Goal: Information Seeking & Learning: Check status

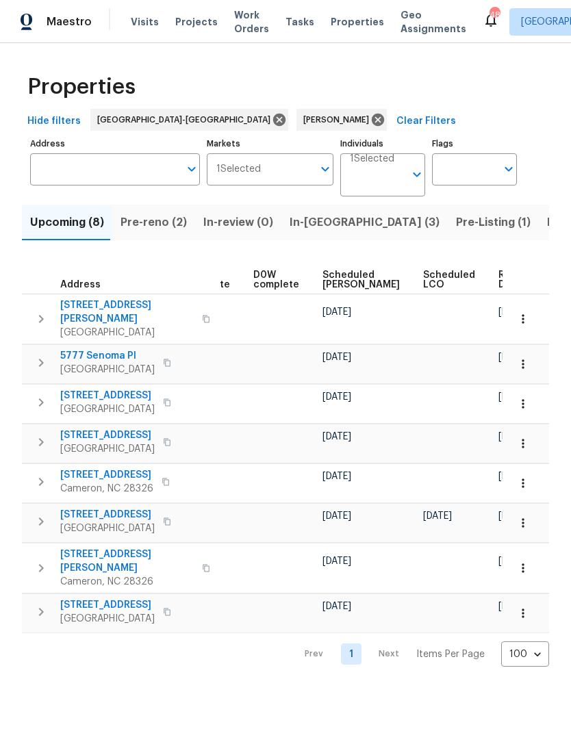
scroll to position [0, 344]
click at [336, 277] on span "Scheduled COE" at bounding box center [361, 279] width 77 height 19
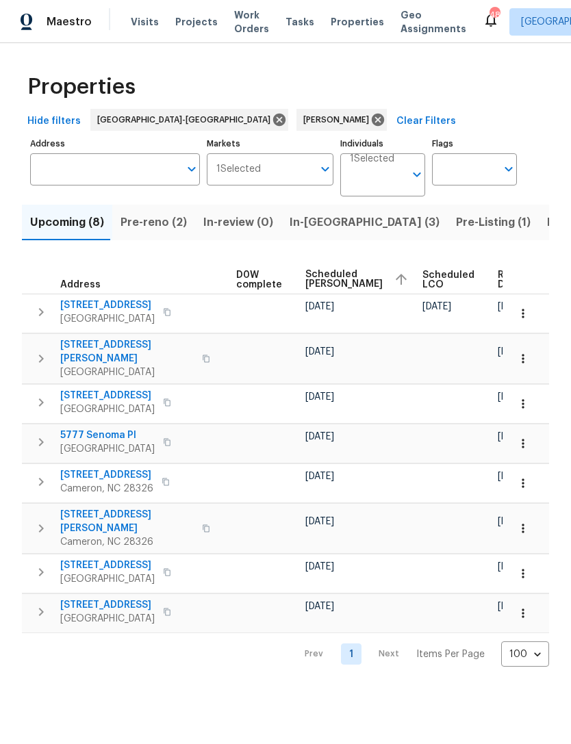
scroll to position [0, 361]
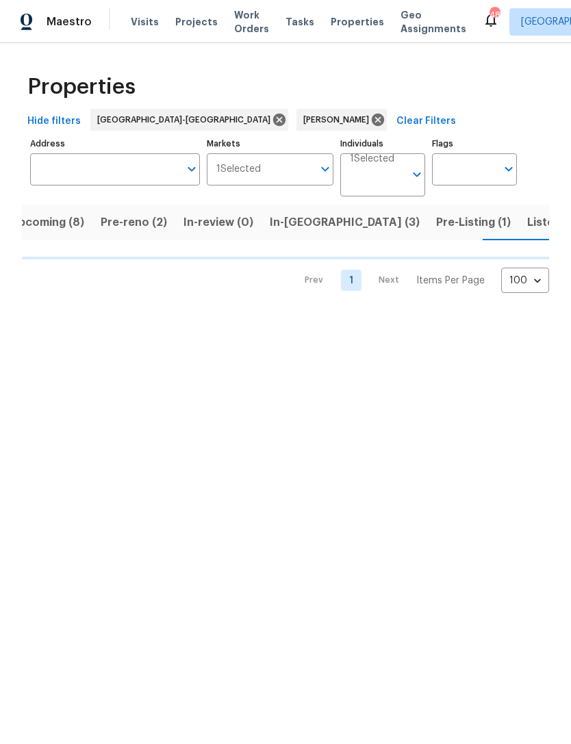
scroll to position [0, 21]
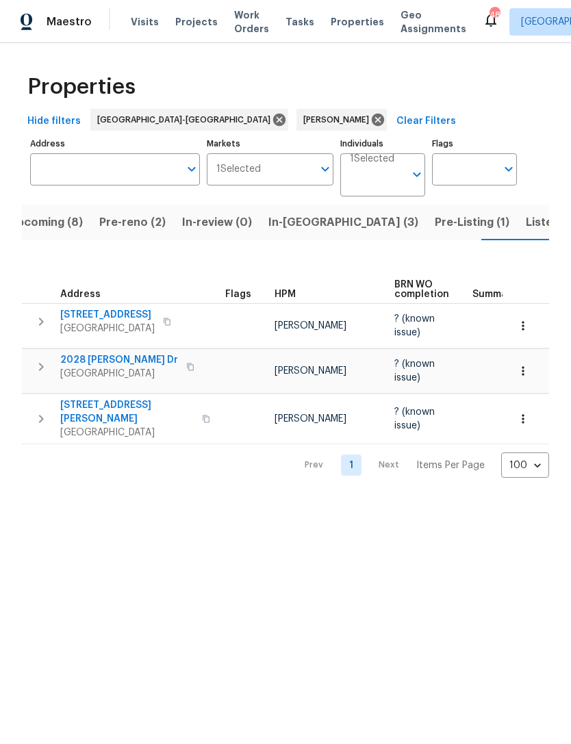
click at [526, 222] on span "Listed (12)" at bounding box center [554, 222] width 56 height 19
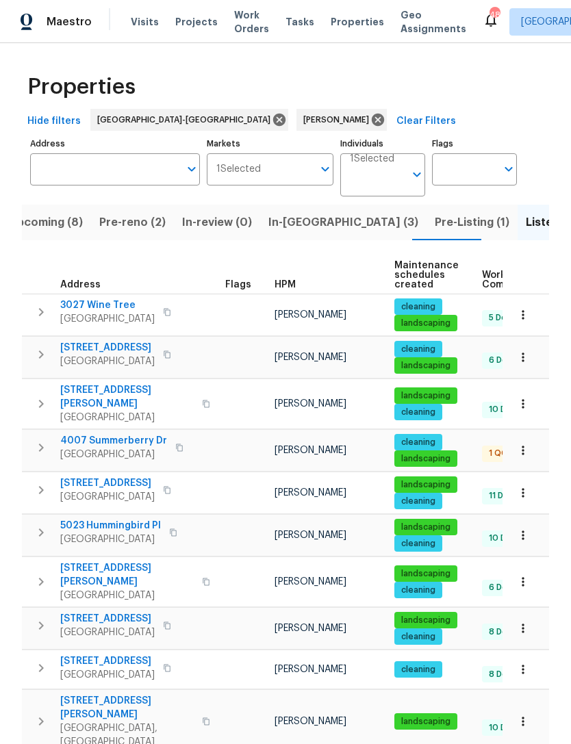
scroll to position [0, -1]
click at [73, 219] on span "Upcoming (8)" at bounding box center [46, 222] width 74 height 19
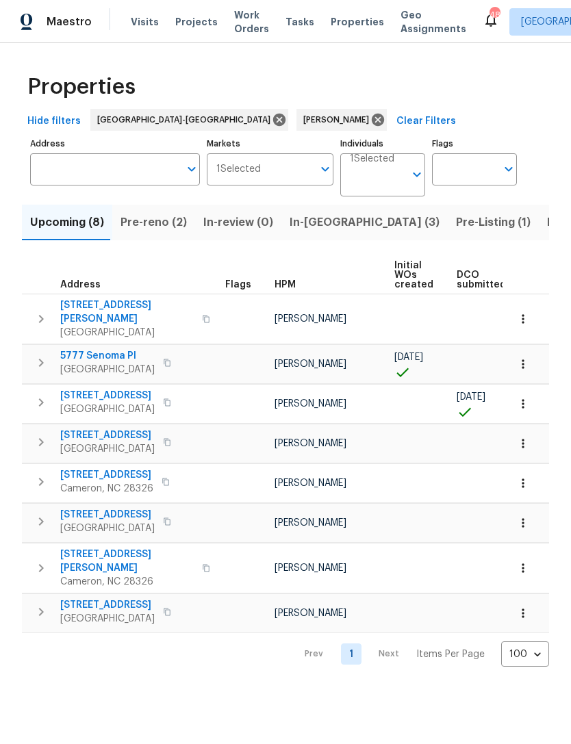
click at [319, 224] on span "In-reno (3)" at bounding box center [364, 222] width 150 height 19
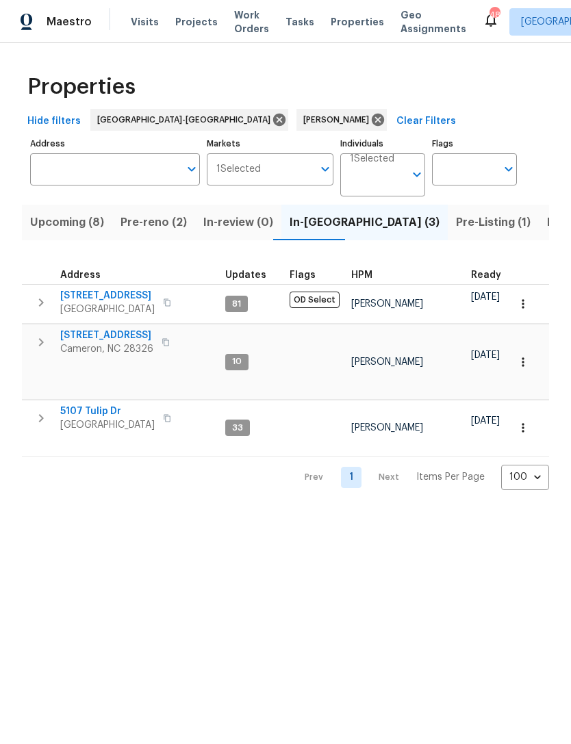
click at [64, 220] on span "Upcoming (8)" at bounding box center [67, 222] width 74 height 19
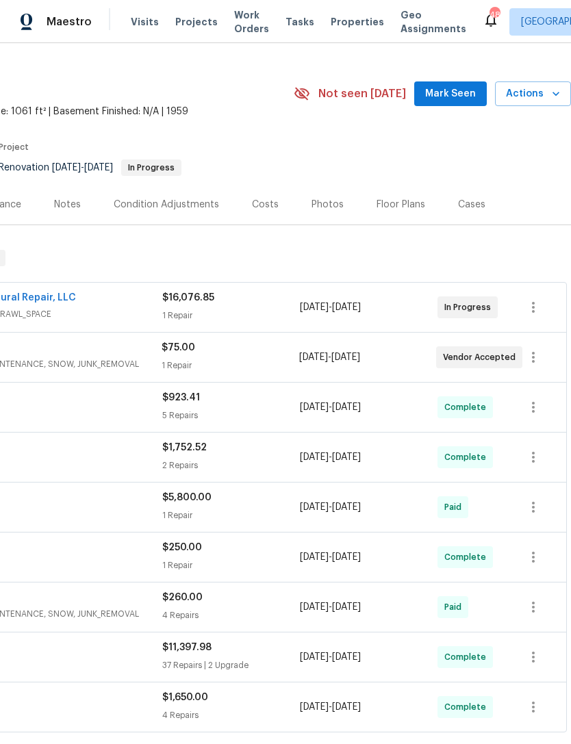
scroll to position [23, 203]
click at [457, 86] on span "Mark Seen" at bounding box center [450, 94] width 51 height 17
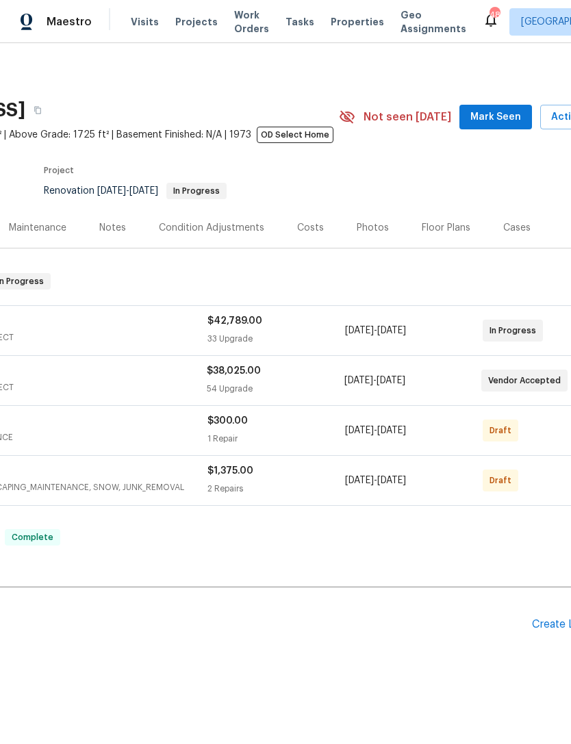
scroll to position [0, 161]
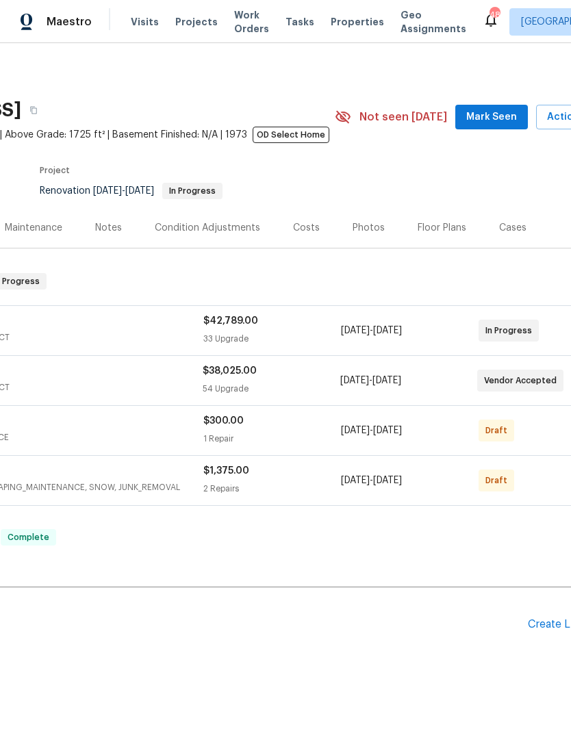
click at [488, 113] on span "Mark Seen" at bounding box center [491, 117] width 51 height 17
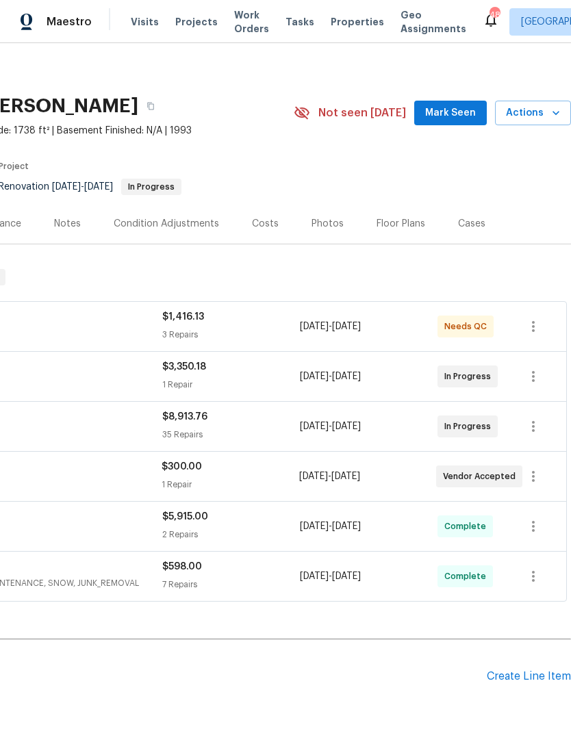
scroll to position [4, 203]
click at [451, 103] on button "Mark Seen" at bounding box center [450, 113] width 73 height 25
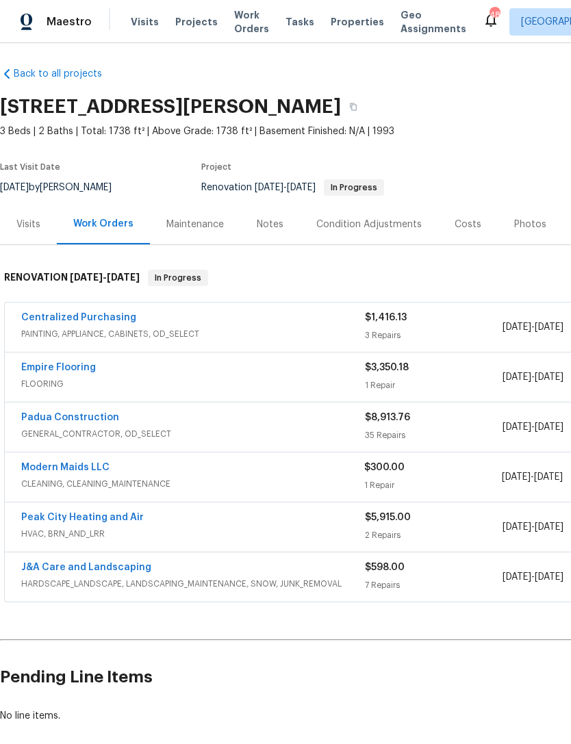
scroll to position [3, 0]
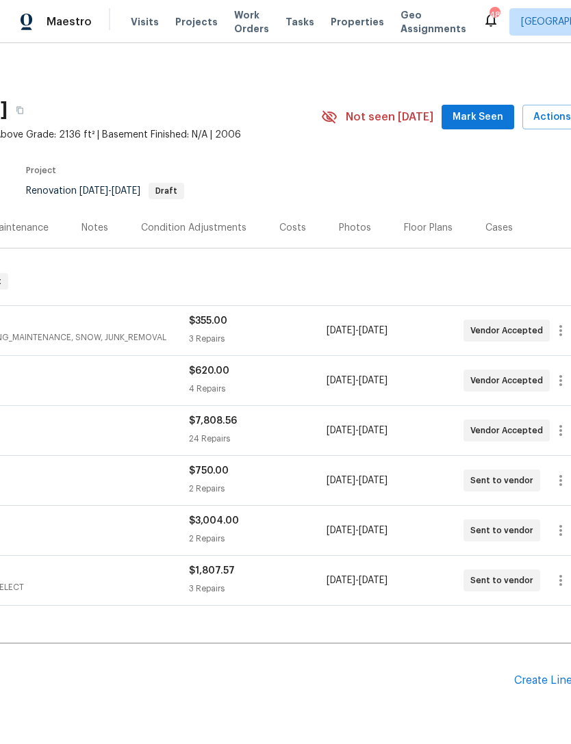
scroll to position [-1, 216]
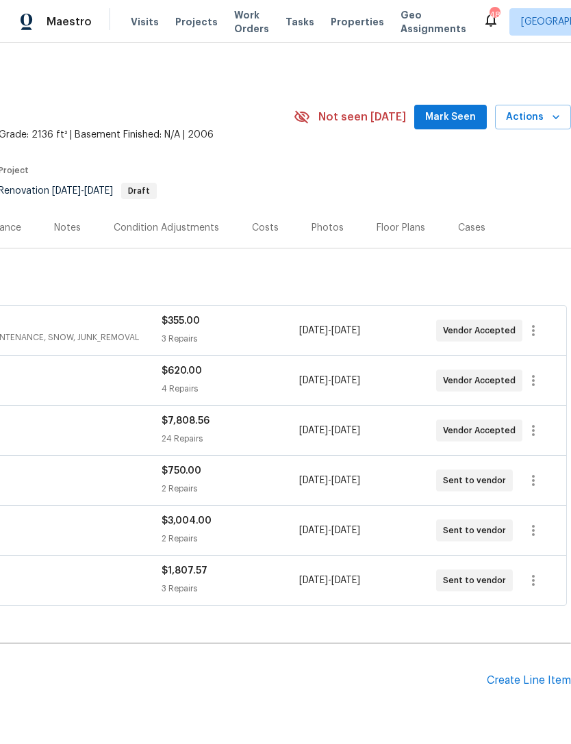
click at [452, 113] on span "Mark Seen" at bounding box center [450, 117] width 51 height 17
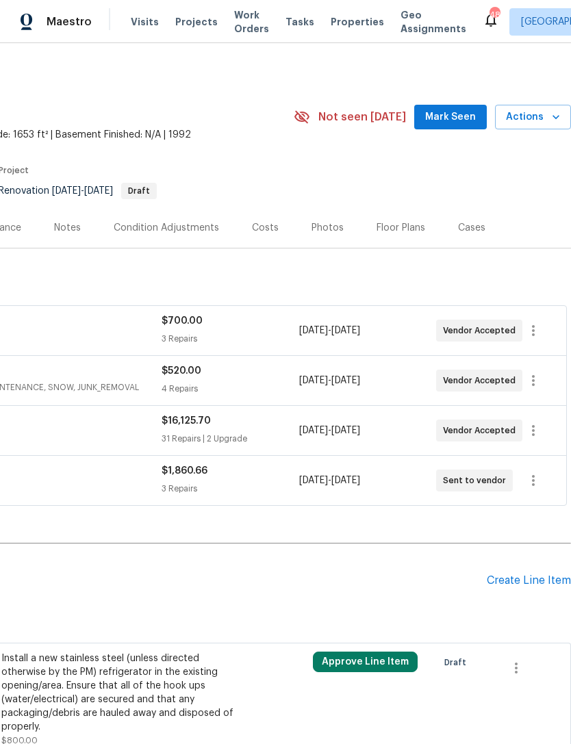
scroll to position [0, 203]
click at [461, 120] on span "Mark Seen" at bounding box center [450, 117] width 51 height 17
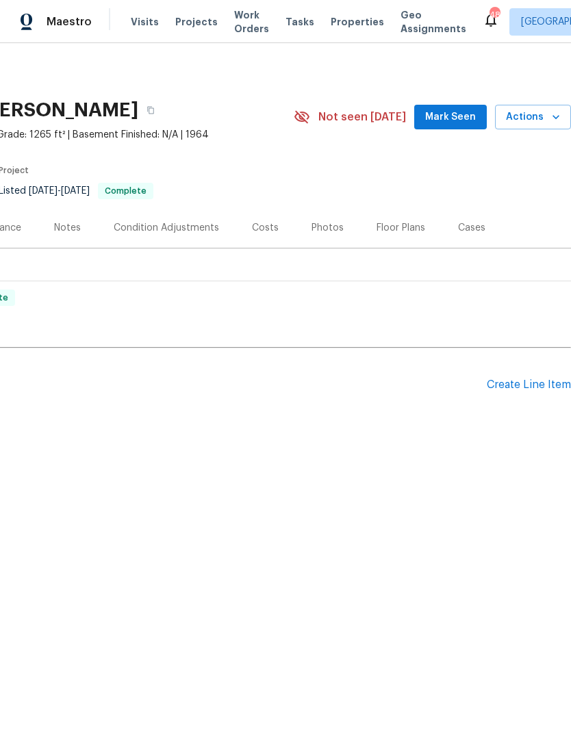
scroll to position [0, 203]
click at [454, 114] on span "Mark Seen" at bounding box center [450, 117] width 51 height 17
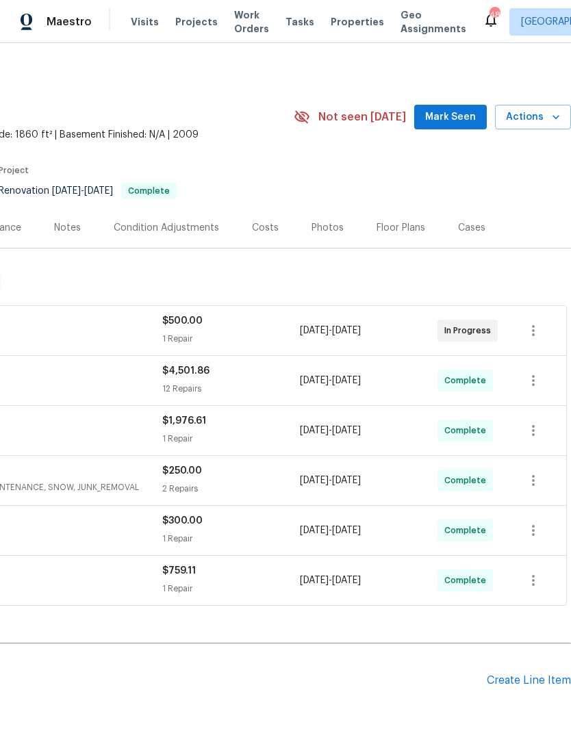
scroll to position [0, 203]
click at [456, 121] on span "Mark Seen" at bounding box center [450, 117] width 51 height 17
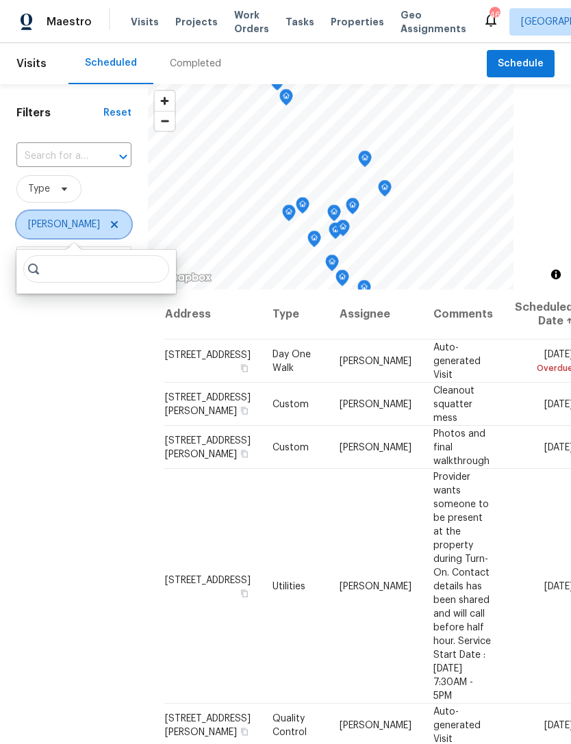
click at [109, 225] on icon at bounding box center [114, 224] width 11 height 11
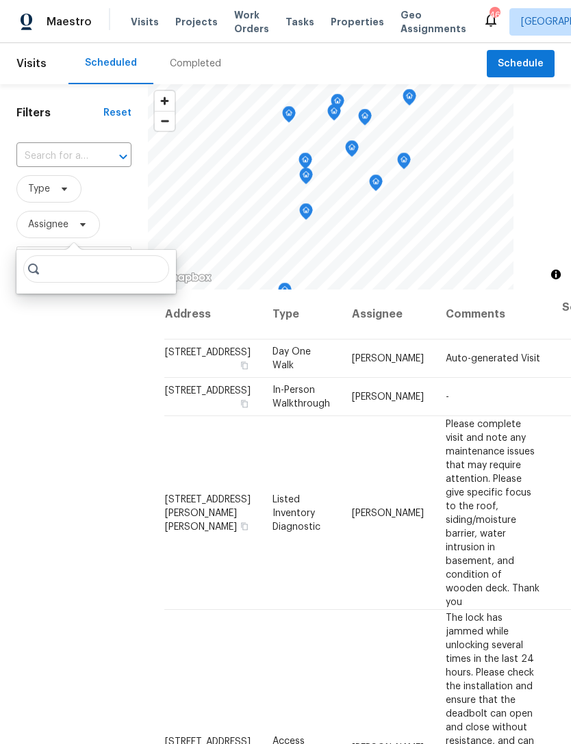
click at [65, 339] on div "Filters Reset ​ Type Assignee Scheduled Date" at bounding box center [74, 484] width 148 height 801
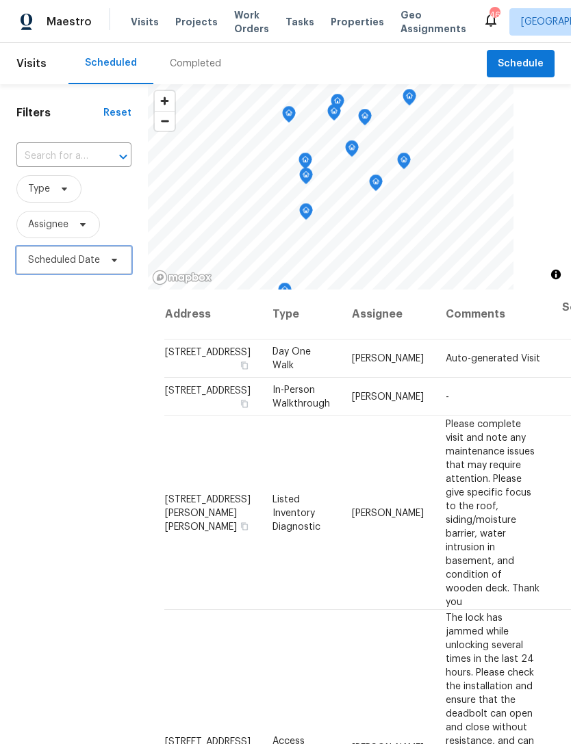
click at [72, 263] on span "Scheduled Date" at bounding box center [64, 260] width 72 height 14
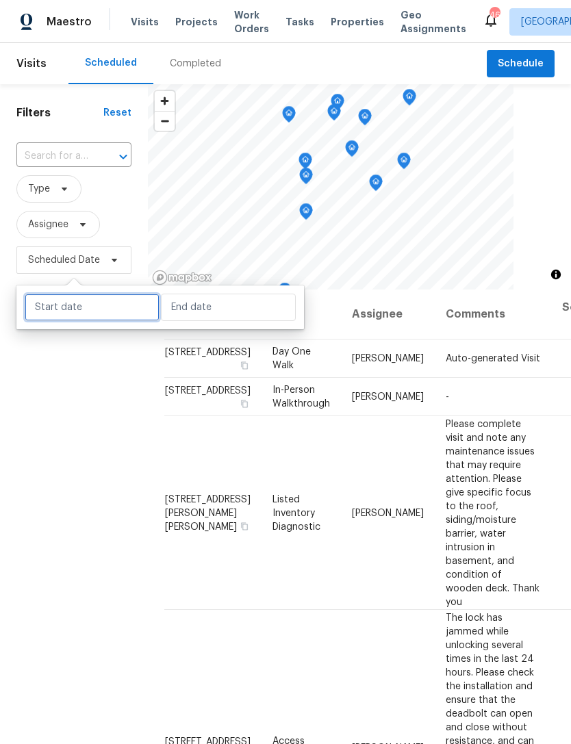
click at [99, 301] on input "text" at bounding box center [92, 307] width 135 height 27
select select "8"
select select "2025"
select select "9"
select select "2025"
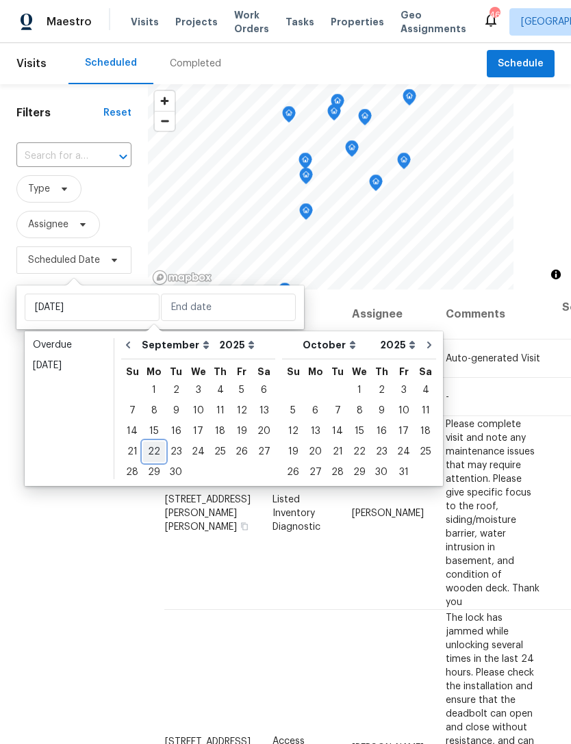
click at [155, 445] on div "22" at bounding box center [154, 451] width 22 height 19
type input "[DATE]"
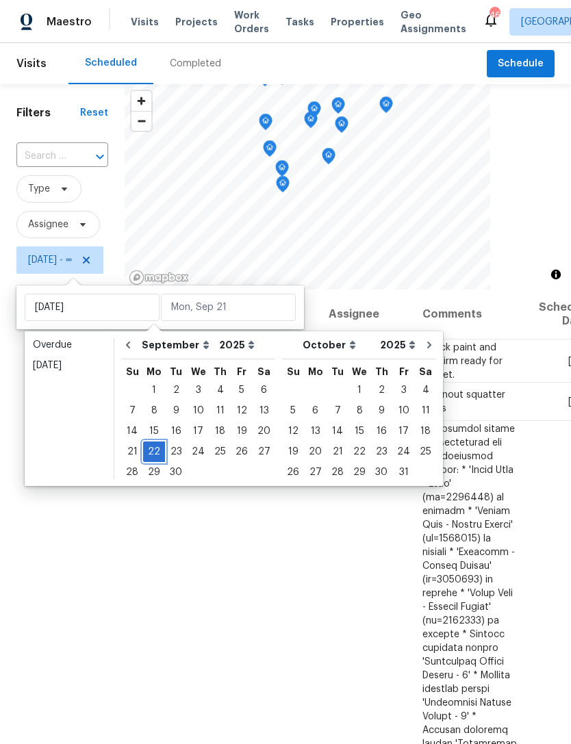
click at [154, 448] on div "22" at bounding box center [154, 451] width 22 height 19
type input "[DATE]"
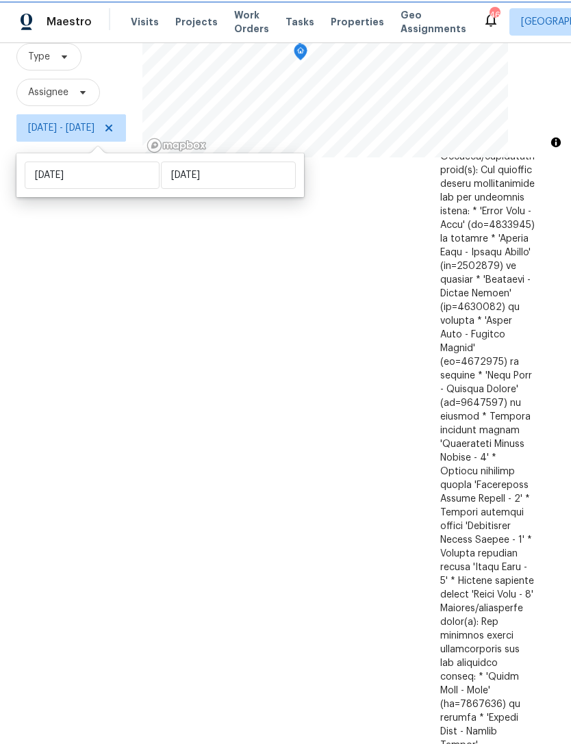
scroll to position [44, 0]
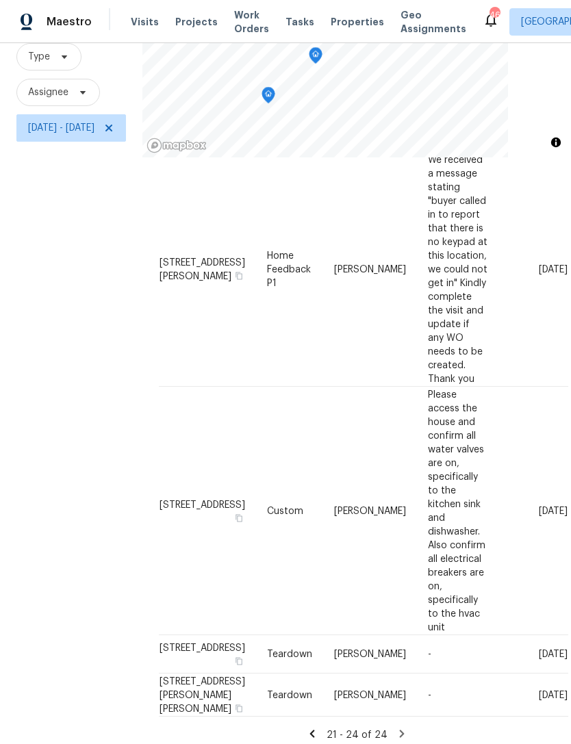
click at [318, 727] on icon at bounding box center [312, 733] width 12 height 12
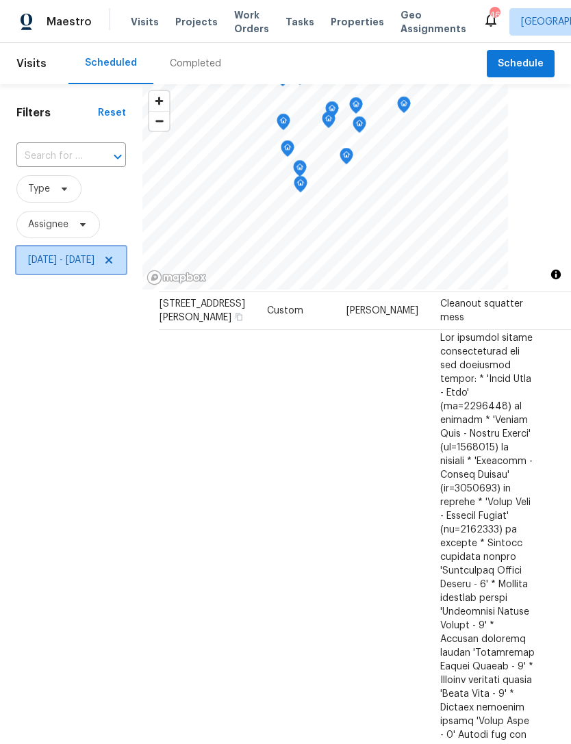
click at [114, 257] on icon at bounding box center [108, 260] width 11 height 11
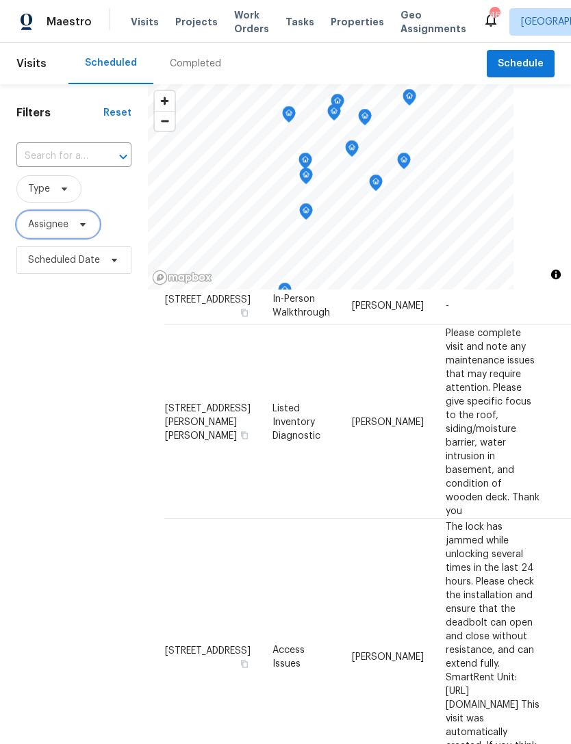
click at [49, 227] on span "Assignee" at bounding box center [48, 225] width 40 height 14
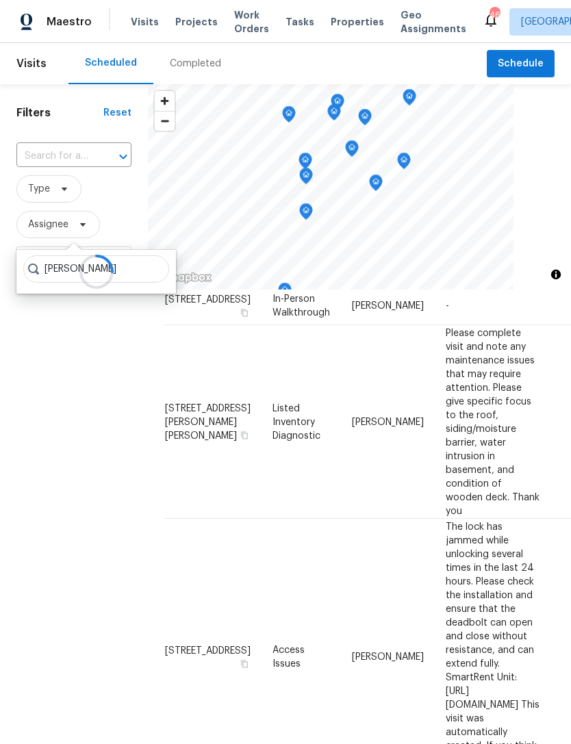
type input "[PERSON_NAME]"
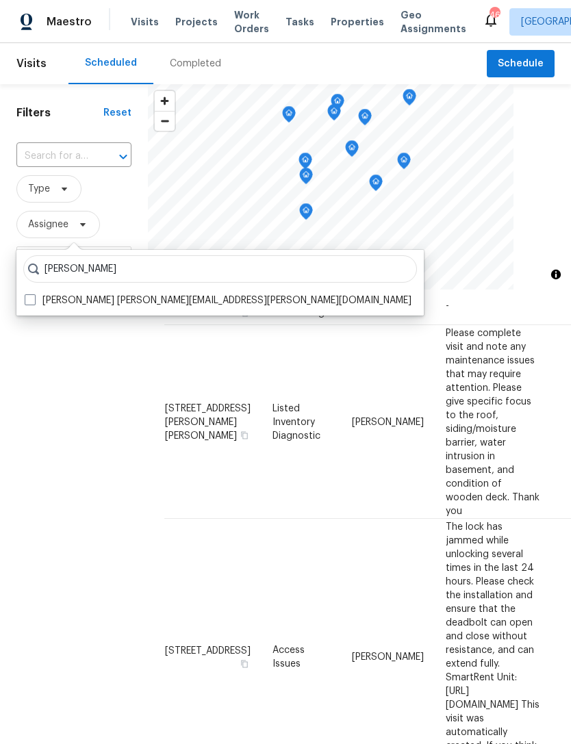
click at [222, 303] on label "[PERSON_NAME] [PERSON_NAME][EMAIL_ADDRESS][PERSON_NAME][DOMAIN_NAME]" at bounding box center [218, 301] width 387 height 14
click at [34, 302] on input "[PERSON_NAME] [PERSON_NAME][EMAIL_ADDRESS][PERSON_NAME][DOMAIN_NAME]" at bounding box center [29, 298] width 9 height 9
checkbox input "true"
